Goal: Check status: Check status

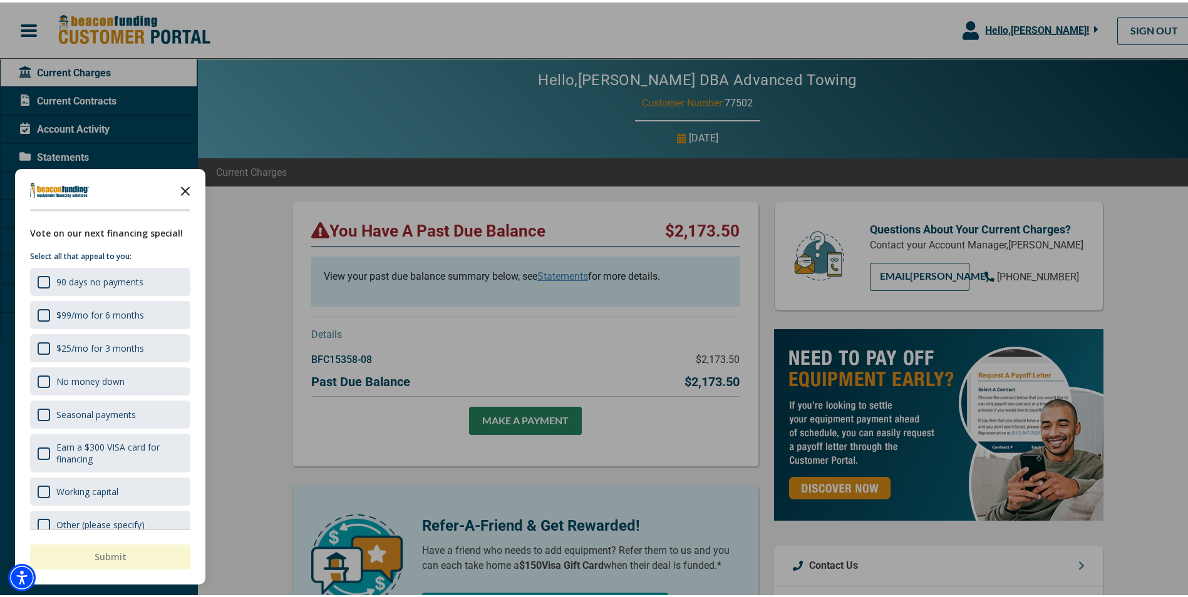
click at [183, 187] on polygon "Close the survey" at bounding box center [185, 188] width 9 height 9
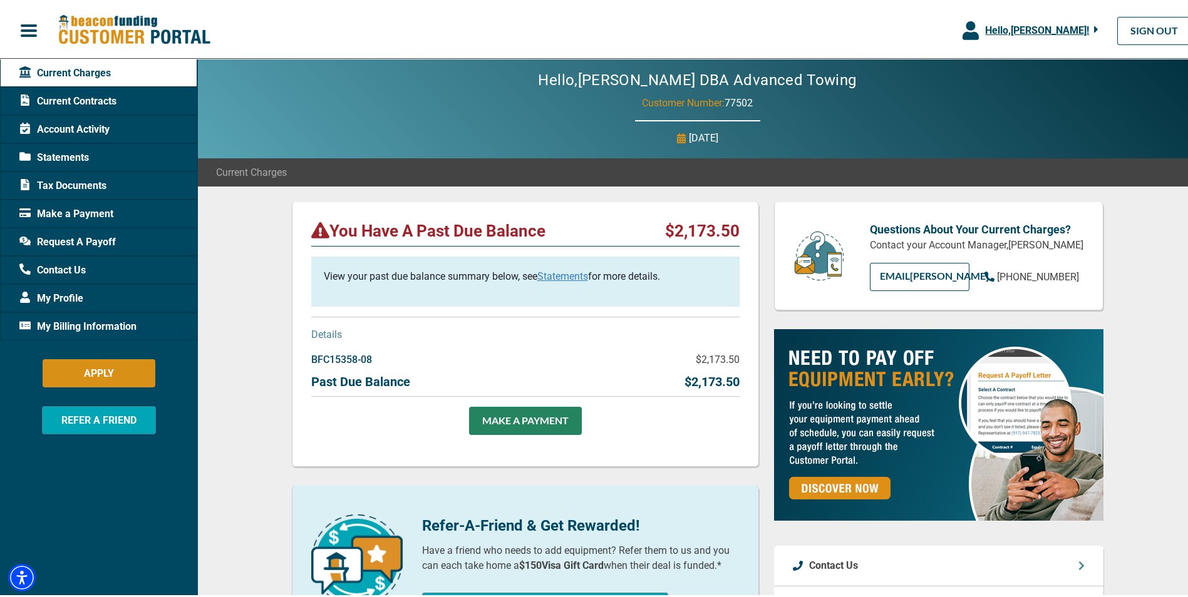
click at [532, 389] on div "Past Due Balance $2,173.50" at bounding box center [525, 382] width 428 height 24
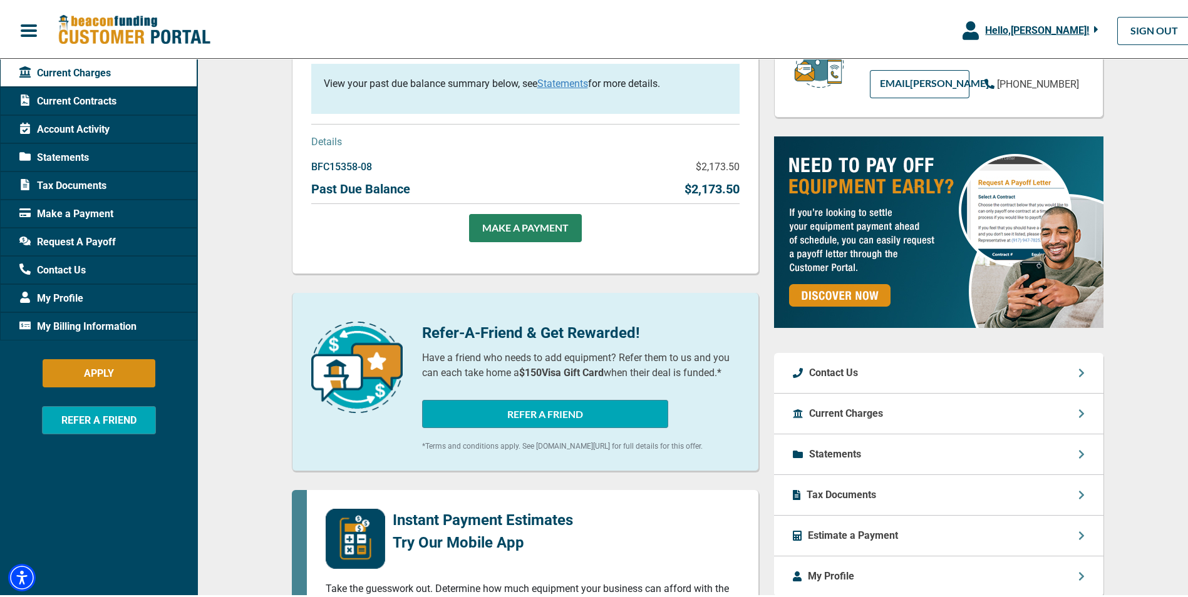
scroll to position [250, 0]
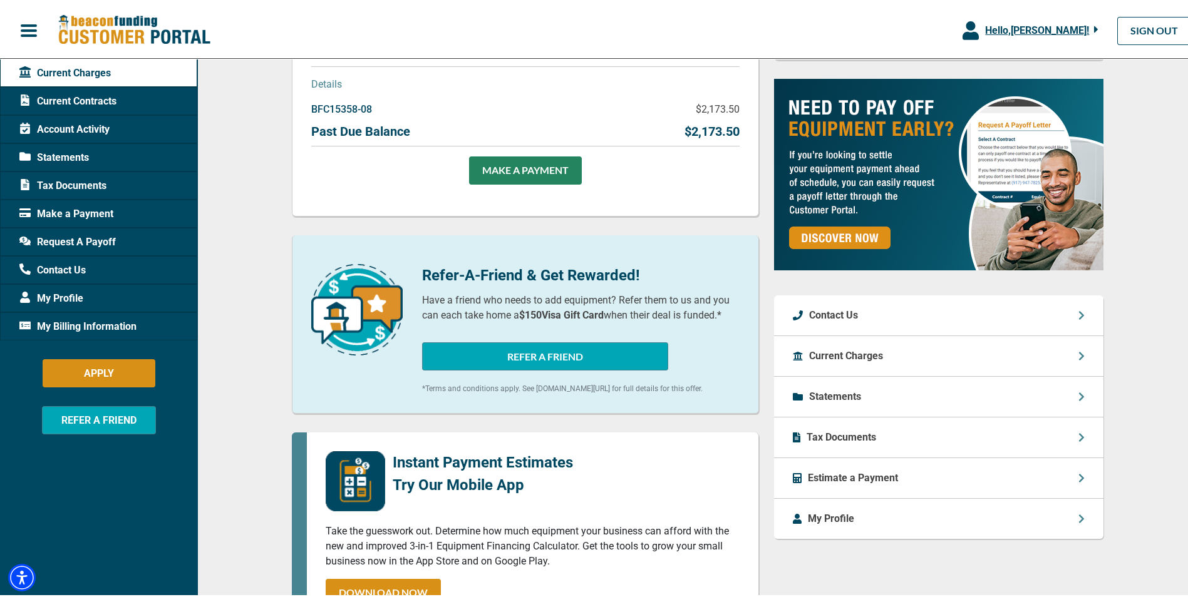
click at [840, 321] on p "Contact Us" at bounding box center [833, 313] width 49 height 15
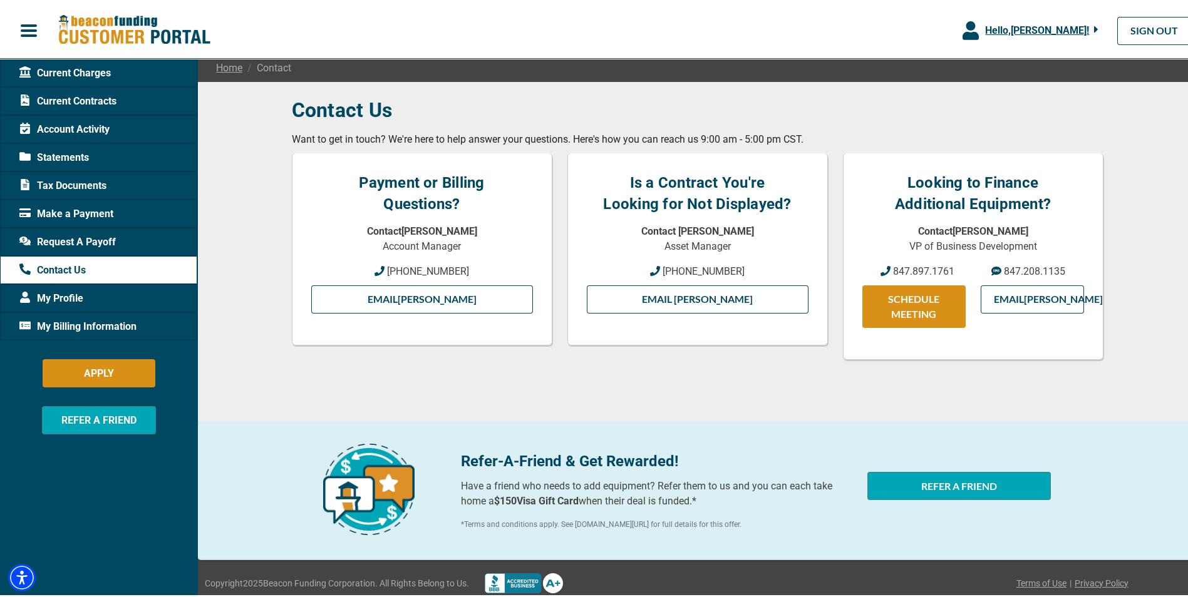
scroll to position [120, 0]
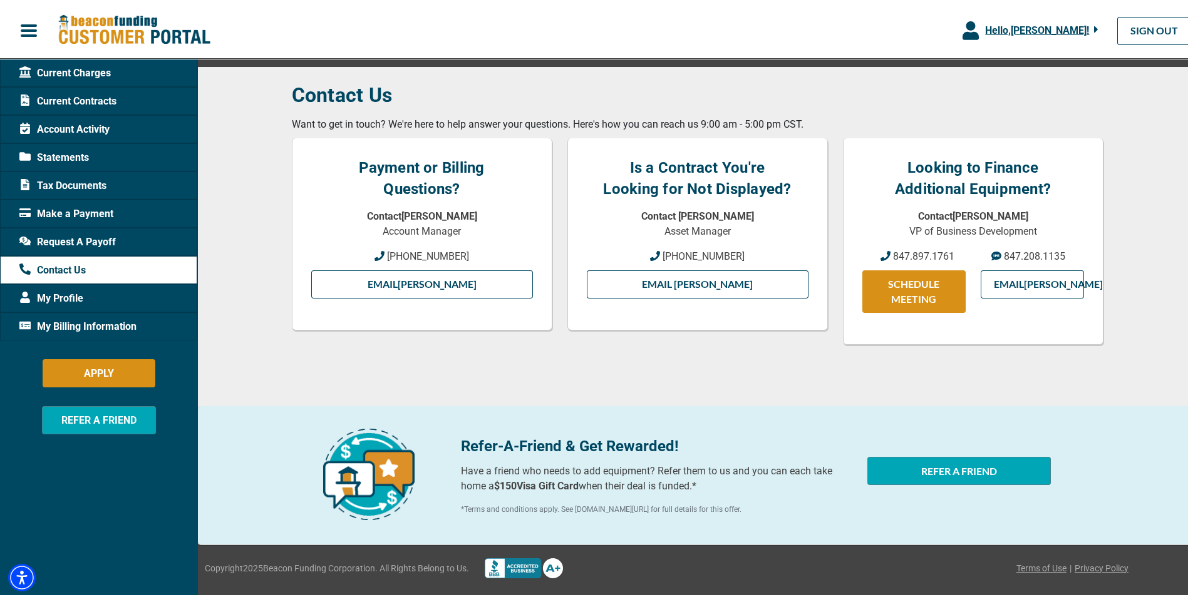
click at [76, 155] on span "Statements" at bounding box center [53, 155] width 69 height 15
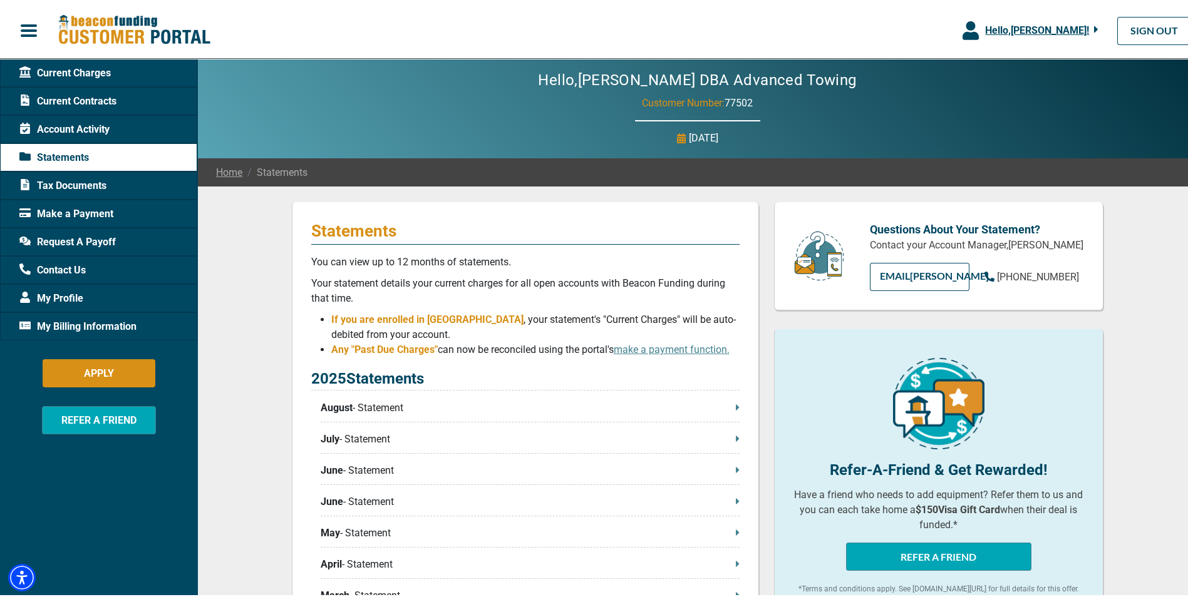
click at [80, 71] on span "Current Charges" at bounding box center [64, 70] width 91 height 15
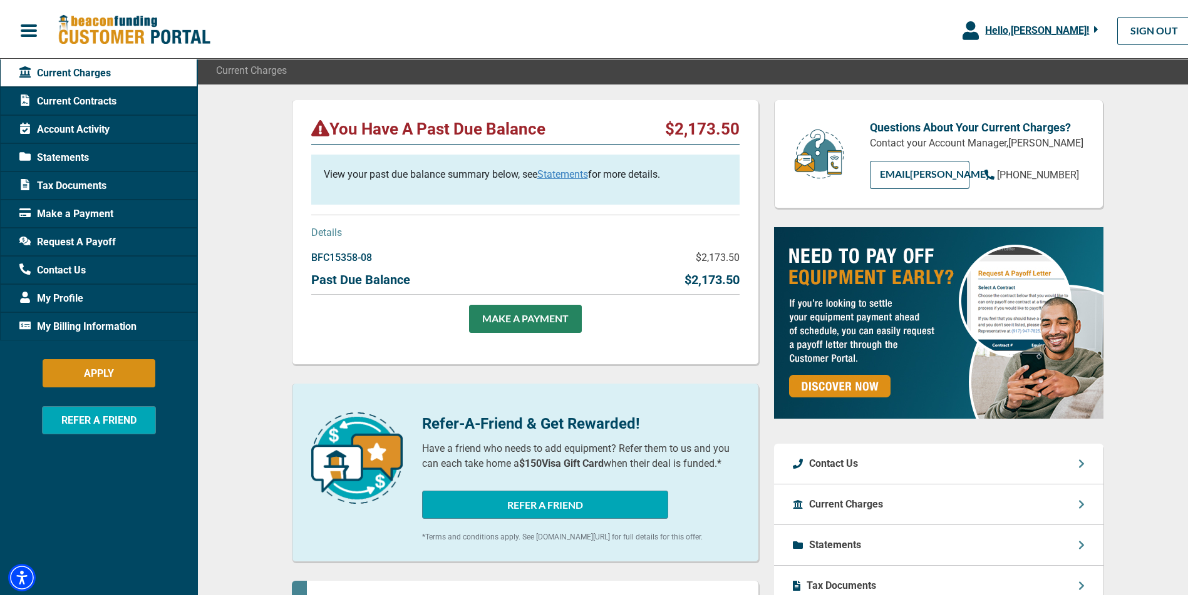
scroll to position [188, 0]
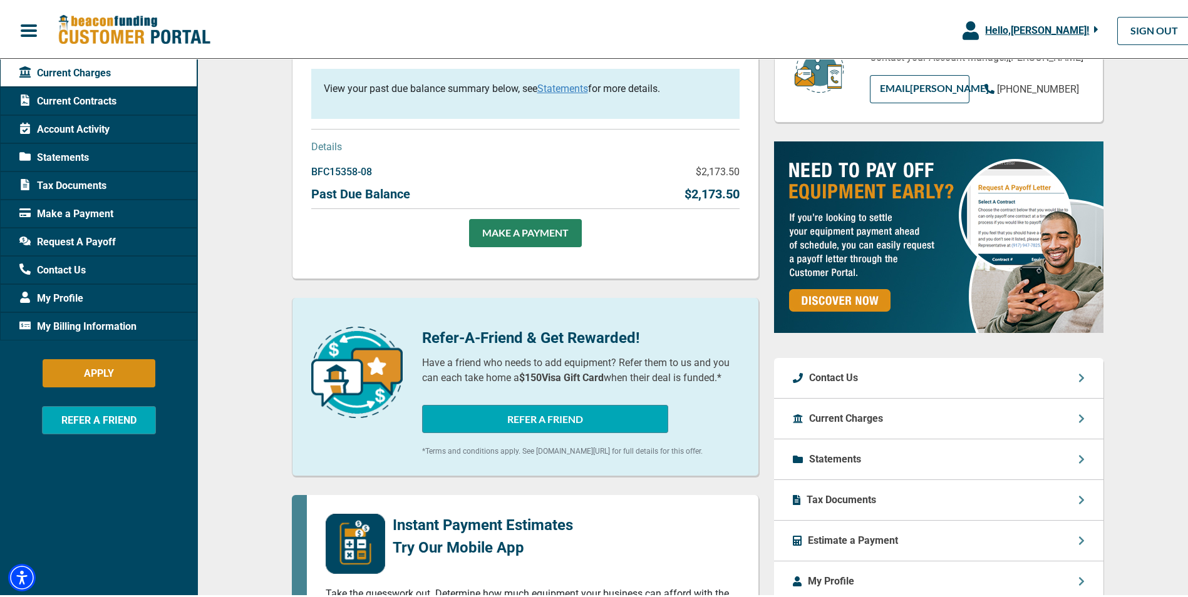
click at [75, 289] on span "My Profile" at bounding box center [51, 296] width 64 height 15
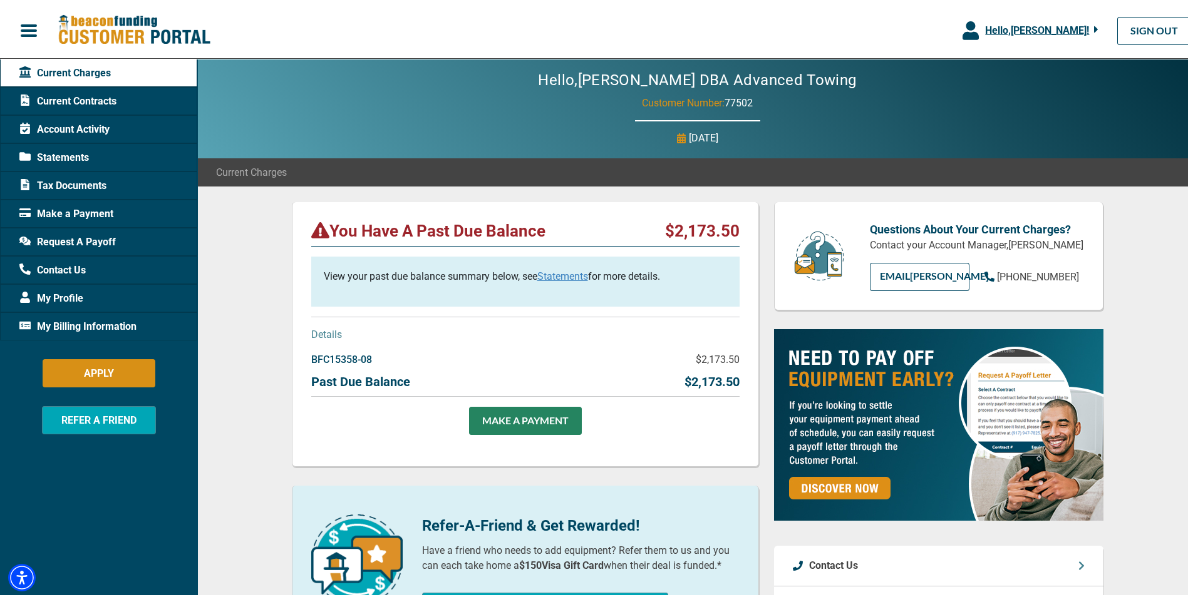
click at [106, 319] on span "My Billing Information" at bounding box center [77, 324] width 117 height 15
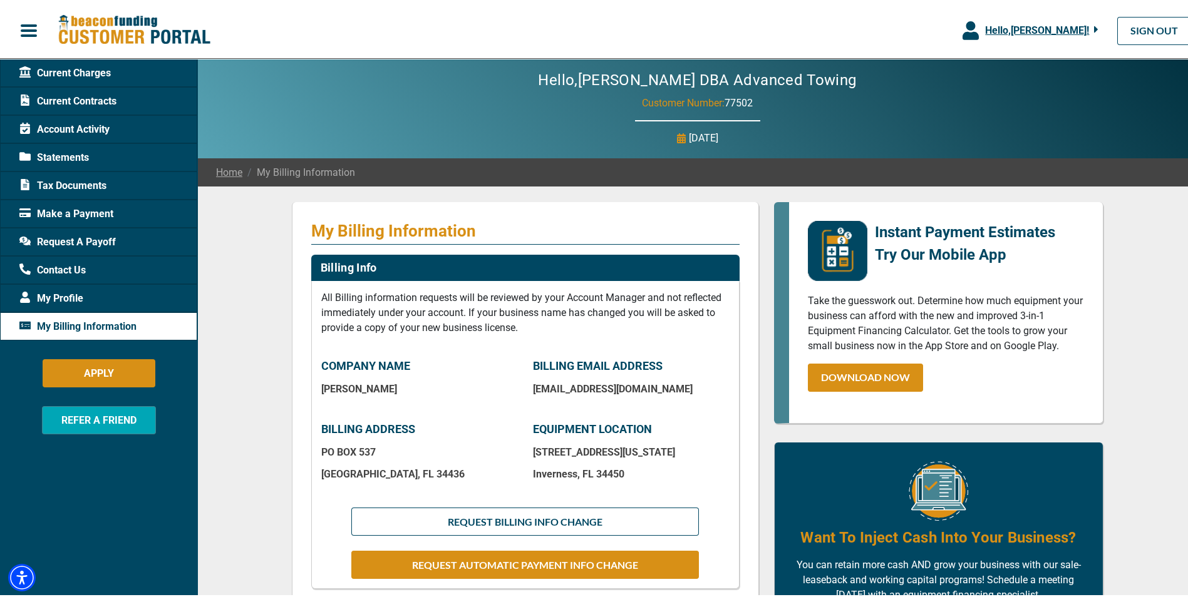
click at [73, 157] on span "Statements" at bounding box center [53, 155] width 69 height 15
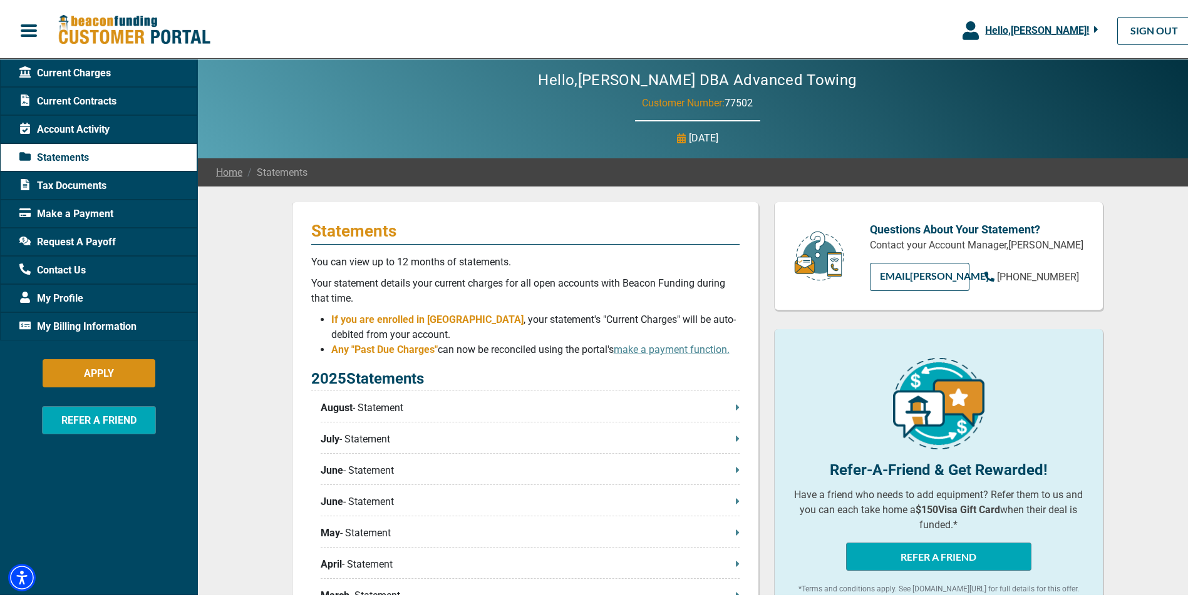
click at [736, 407] on icon at bounding box center [737, 405] width 3 height 6
click at [1083, 27] on div "Hello, [PERSON_NAME] !" at bounding box center [1039, 28] width 120 height 15
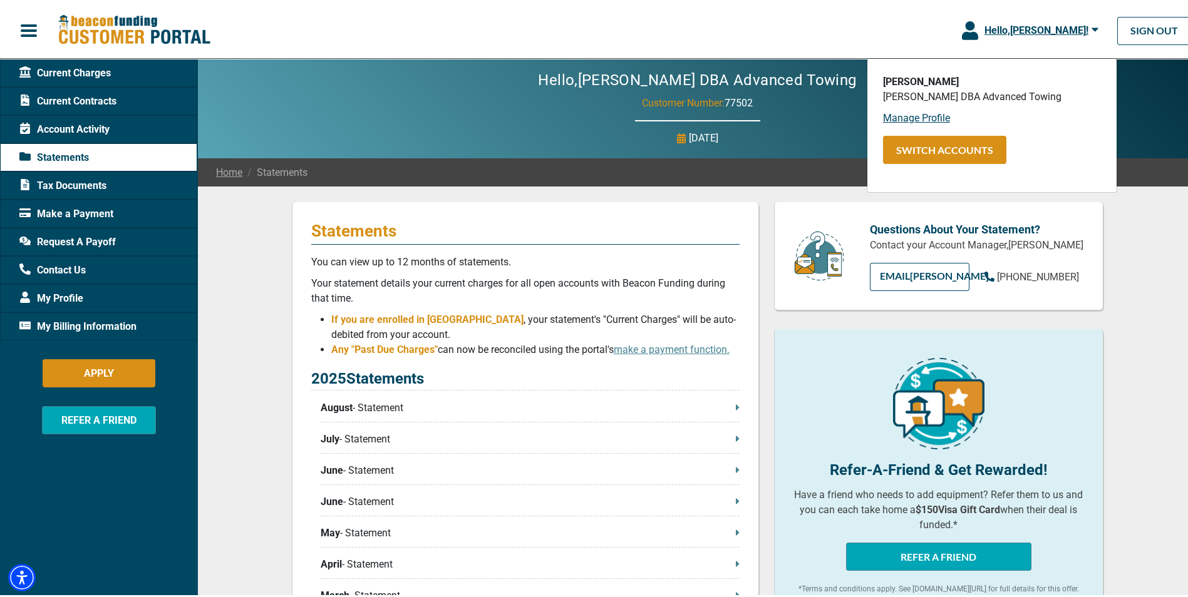
click at [78, 69] on span "Current Charges" at bounding box center [64, 70] width 91 height 15
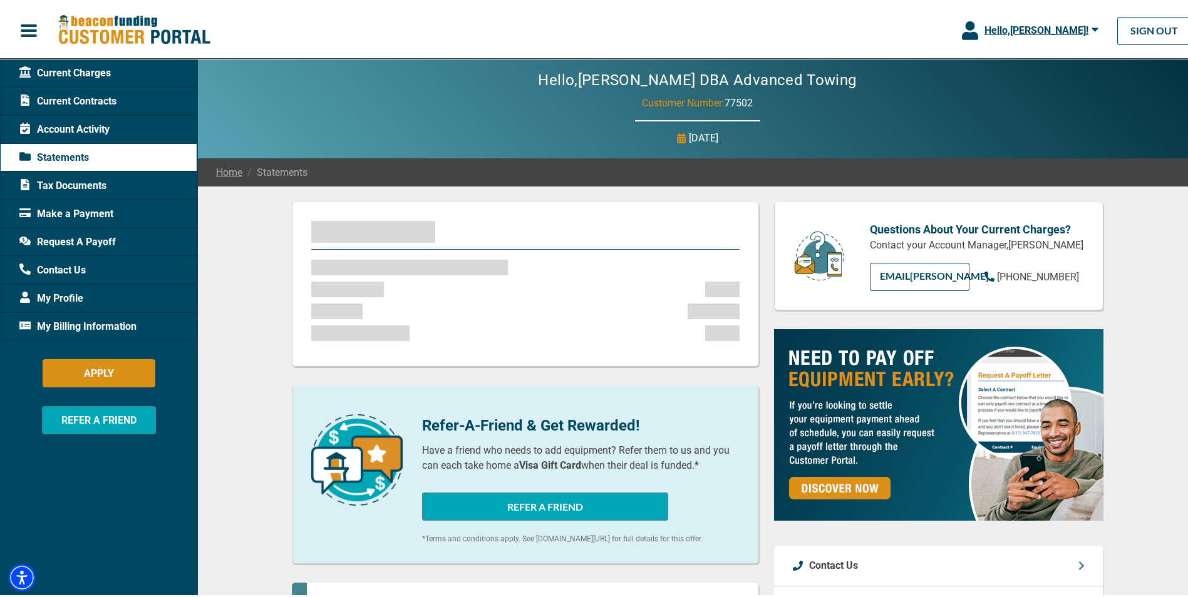
click at [91, 103] on span "Current Contracts" at bounding box center [67, 98] width 97 height 15
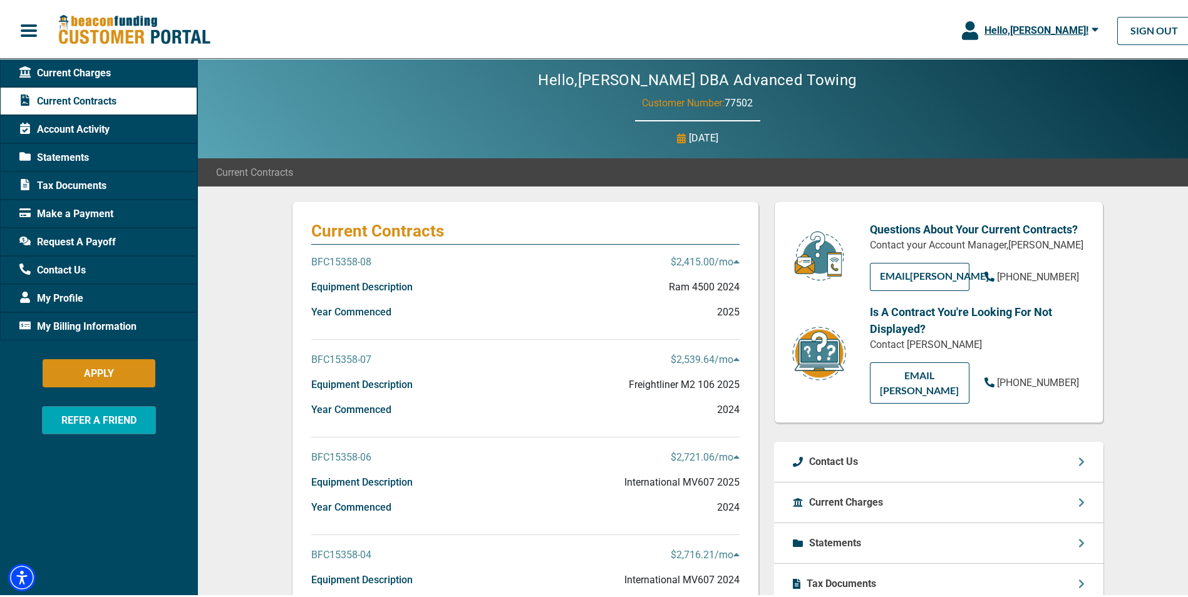
click at [82, 125] on span "Account Activity" at bounding box center [64, 127] width 90 height 15
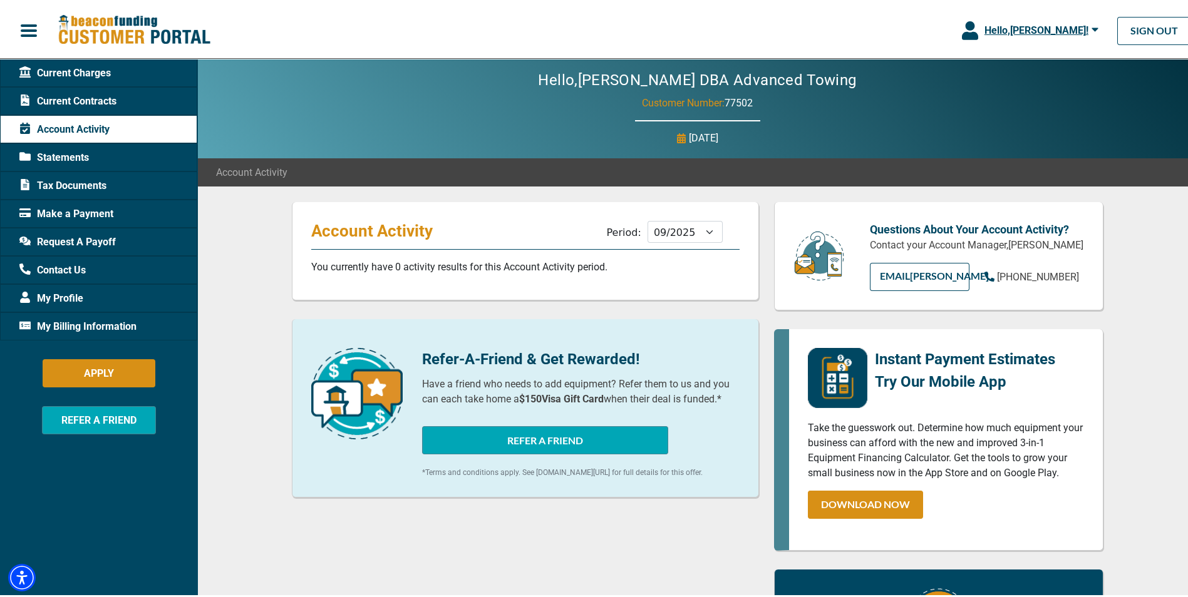
click at [75, 74] on span "Current Charges" at bounding box center [64, 70] width 91 height 15
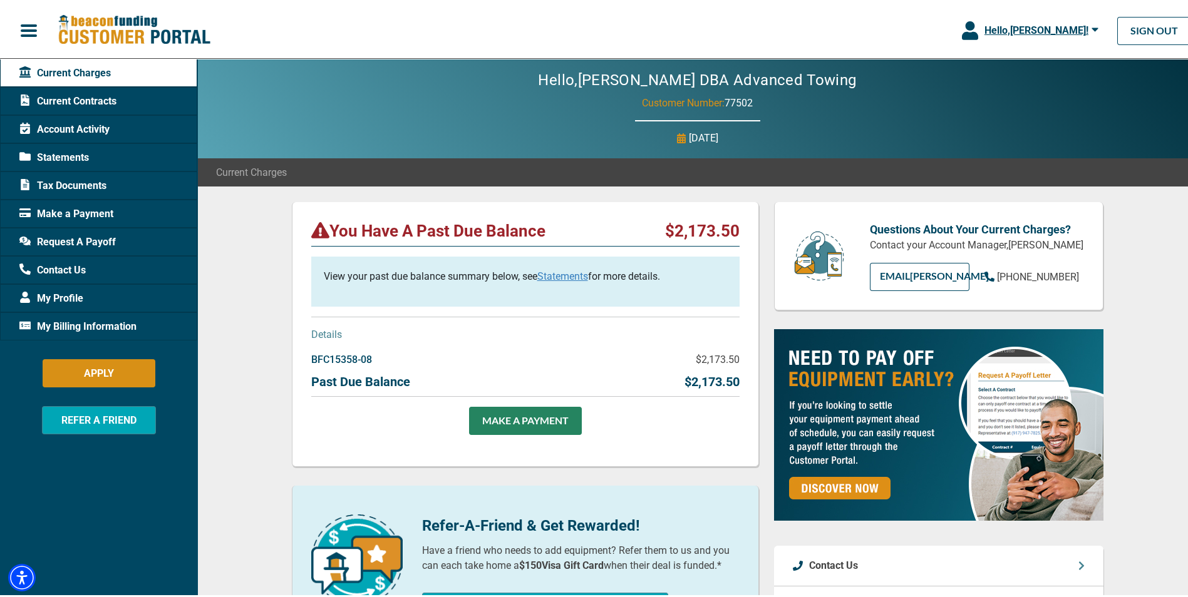
click at [568, 276] on link "Statements" at bounding box center [562, 274] width 51 height 12
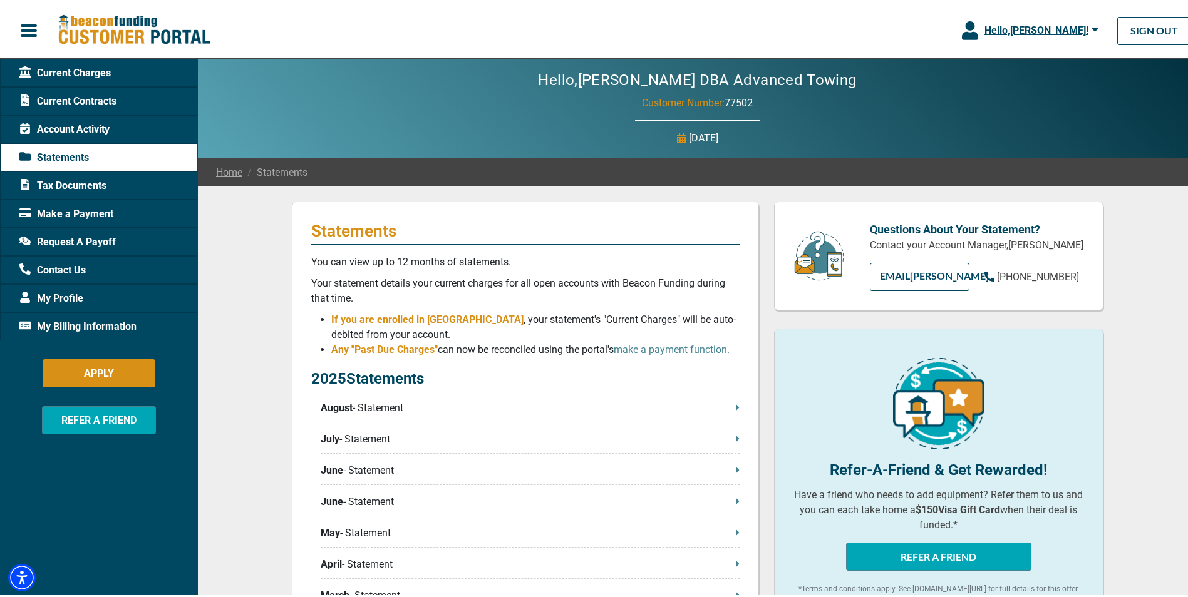
click at [73, 68] on span "Current Charges" at bounding box center [64, 70] width 91 height 15
